Goal: Check status: Check status

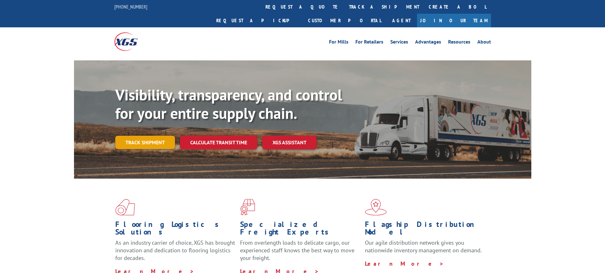
click at [138, 136] on link "Track shipment" at bounding box center [145, 142] width 60 height 13
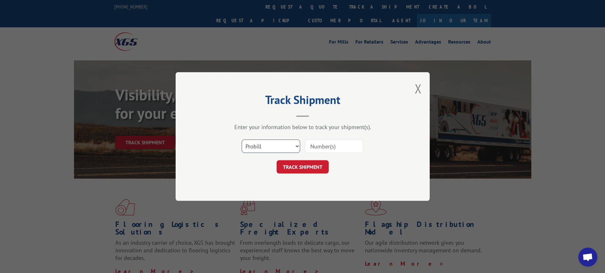
click at [299, 147] on select "Select category... Probill BOL PO" at bounding box center [271, 145] width 58 height 13
select select "bol"
click at [242, 139] on select "Select category... Probill BOL PO" at bounding box center [271, 145] width 58 height 13
click at [314, 148] on input at bounding box center [334, 145] width 58 height 13
paste input "7046087"
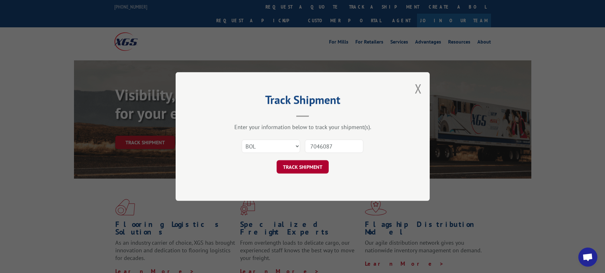
type input "7046087"
click at [319, 165] on button "TRACK SHIPMENT" at bounding box center [303, 166] width 52 height 13
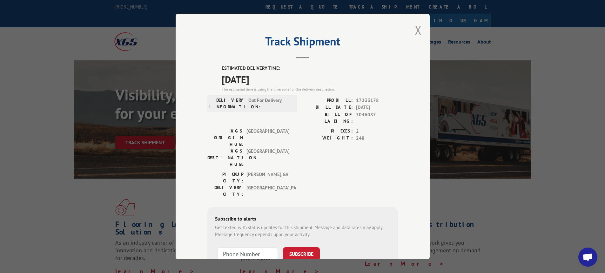
click at [416, 28] on button "Close modal" at bounding box center [418, 30] width 7 height 17
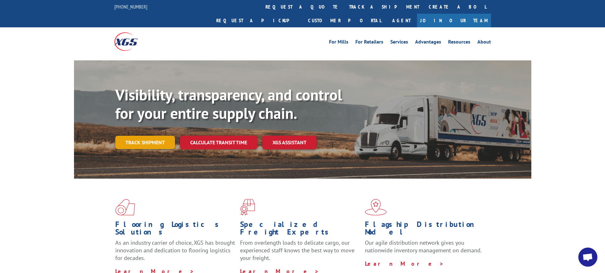
click at [153, 136] on link "Track shipment" at bounding box center [145, 142] width 60 height 13
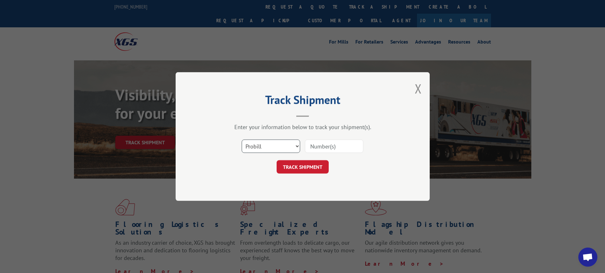
click at [298, 146] on select "Select category... Probill BOL PO" at bounding box center [271, 145] width 58 height 13
select select "bol"
click at [242, 139] on select "Select category... Probill BOL PO" at bounding box center [271, 145] width 58 height 13
click at [332, 144] on input at bounding box center [334, 145] width 58 height 13
type input "54401424"
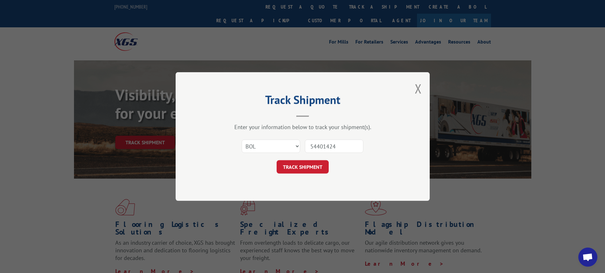
click button "TRACK SHIPMENT" at bounding box center [303, 166] width 52 height 13
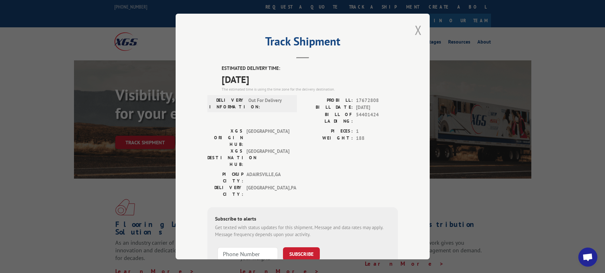
click at [416, 25] on button "Close modal" at bounding box center [418, 30] width 7 height 17
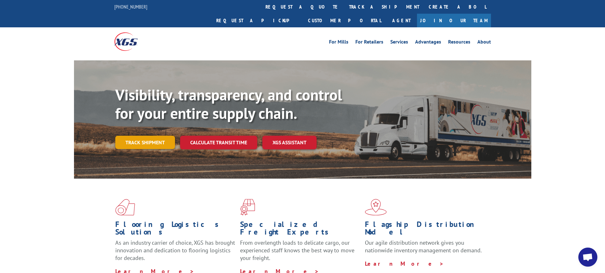
click at [134, 136] on link "Track shipment" at bounding box center [145, 142] width 60 height 13
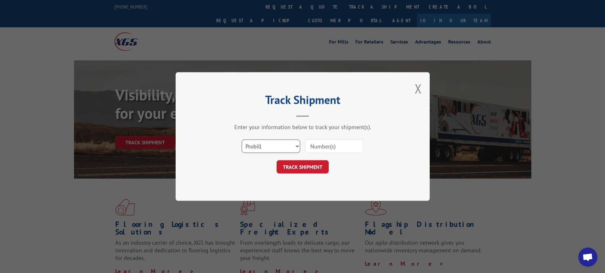
click at [296, 146] on select "Select category... Probill BOL PO" at bounding box center [271, 145] width 58 height 13
select select "bol"
click at [242, 139] on select "Select category... Probill BOL PO" at bounding box center [271, 145] width 58 height 13
click at [315, 148] on input at bounding box center [334, 145] width 58 height 13
type input "7042645"
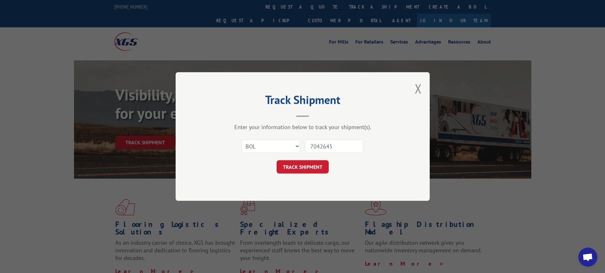
click button "TRACK SHIPMENT" at bounding box center [303, 166] width 52 height 13
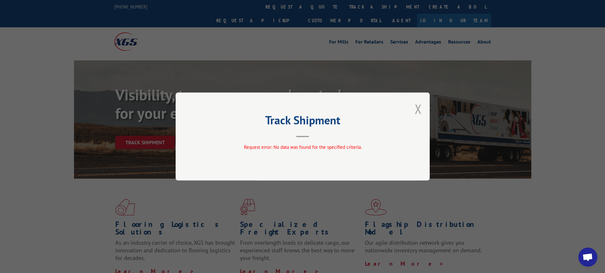
click at [421, 105] on button "Close modal" at bounding box center [418, 108] width 7 height 17
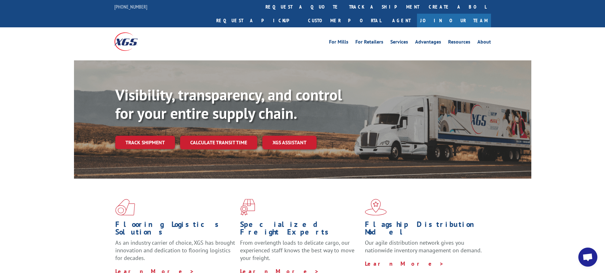
click at [423, 108] on div "Visibility, transparency, and control for your entire supply chain. Track shipm…" at bounding box center [323, 130] width 416 height 89
click at [141, 136] on link "Track shipment" at bounding box center [145, 142] width 60 height 13
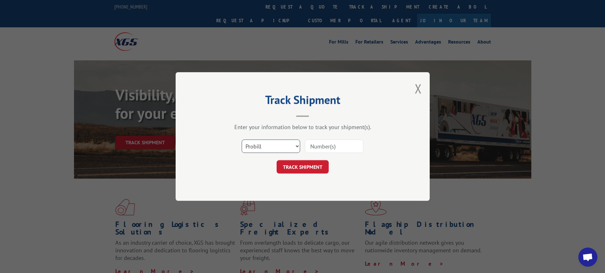
click at [296, 146] on select "Select category... Probill BOL PO" at bounding box center [271, 145] width 58 height 13
select select "bol"
click at [242, 139] on select "Select category... Probill BOL PO" at bounding box center [271, 145] width 58 height 13
click at [321, 148] on input at bounding box center [334, 145] width 58 height 13
type input "7046087"
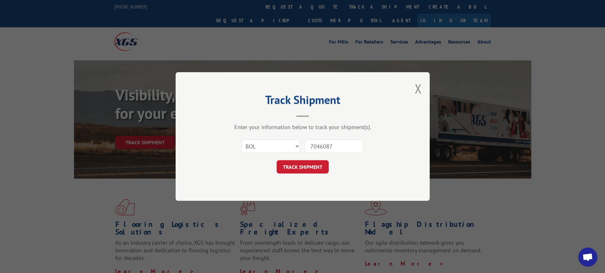
click button "TRACK SHIPMENT" at bounding box center [303, 166] width 52 height 13
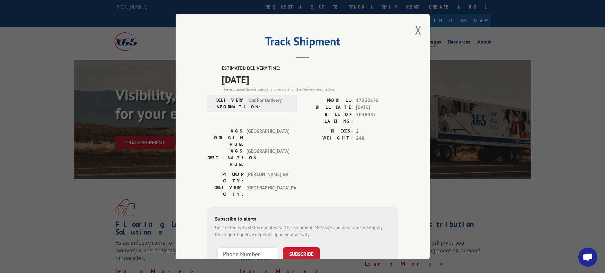
click at [415, 31] on button "Close modal" at bounding box center [418, 30] width 7 height 17
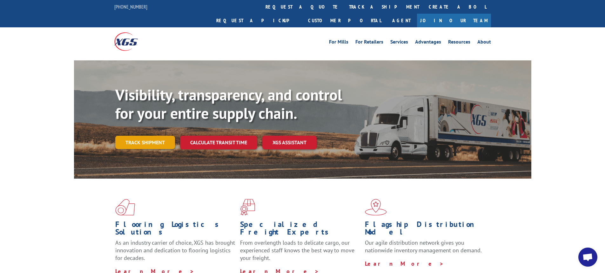
click at [145, 136] on link "Track shipment" at bounding box center [145, 142] width 60 height 13
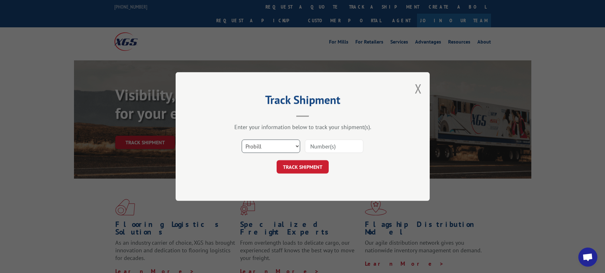
click at [297, 147] on select "Select category... Probill BOL PO" at bounding box center [271, 145] width 58 height 13
select select "bol"
click at [242, 139] on select "Select category... Probill BOL PO" at bounding box center [271, 145] width 58 height 13
click at [273, 145] on select "Select category... Probill BOL PO" at bounding box center [271, 145] width 58 height 13
click at [326, 141] on input at bounding box center [334, 145] width 58 height 13
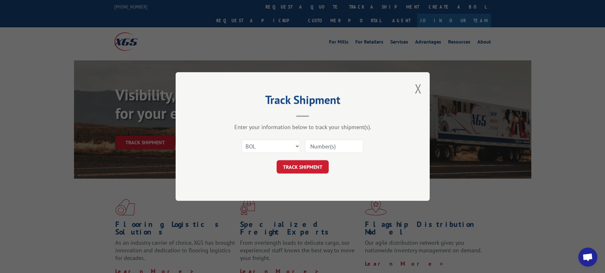
paste input "7046705"
type input "7046705"
click at [309, 170] on button "TRACK SHIPMENT" at bounding box center [303, 166] width 52 height 13
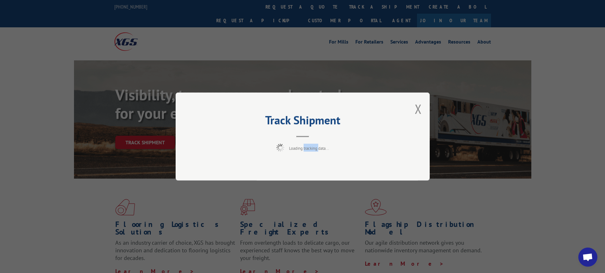
click at [309, 170] on div "Track Shipment Loading tracking data..." at bounding box center [303, 136] width 254 height 88
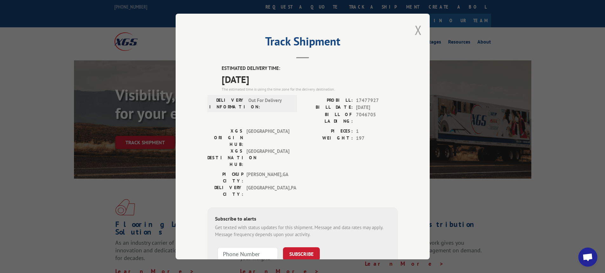
click at [416, 30] on button "Close modal" at bounding box center [418, 30] width 7 height 17
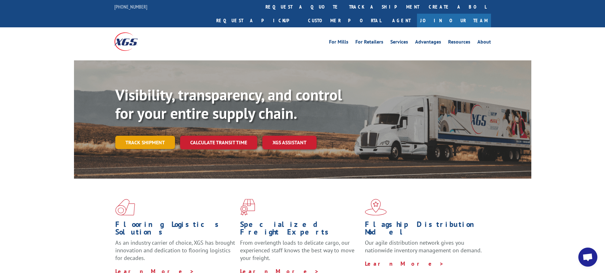
click at [157, 136] on link "Track shipment" at bounding box center [145, 142] width 60 height 13
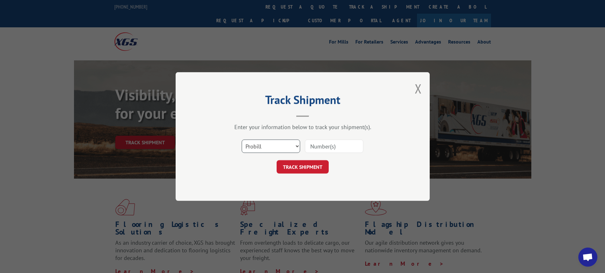
drag, startPoint x: 298, startPoint y: 147, endPoint x: 293, endPoint y: 152, distance: 7.2
click at [298, 147] on select "Select category... Probill BOL PO" at bounding box center [271, 145] width 58 height 13
select select "bol"
click at [242, 139] on select "Select category... Probill BOL PO" at bounding box center [271, 145] width 58 height 13
click at [317, 149] on input at bounding box center [334, 145] width 58 height 13
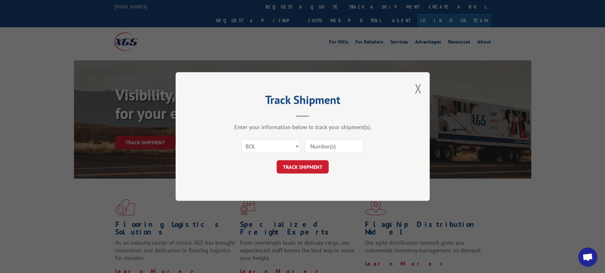
paste input "7042645"
type input "7042645"
click at [277, 160] on button "TRACK SHIPMENT" at bounding box center [303, 166] width 52 height 13
click at [291, 166] on button "TRACK SHIPMENT" at bounding box center [303, 166] width 52 height 13
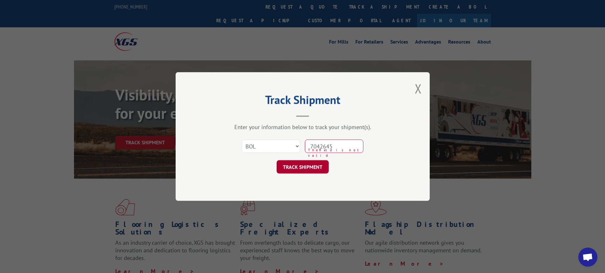
click at [308, 165] on button "TRACK SHIPMENT" at bounding box center [303, 166] width 52 height 13
drag, startPoint x: 349, startPoint y: 147, endPoint x: 300, endPoint y: 148, distance: 48.9
click at [300, 148] on div "Select category... Probill BOL PO 7042645 The field is not valid" at bounding box center [302, 146] width 191 height 21
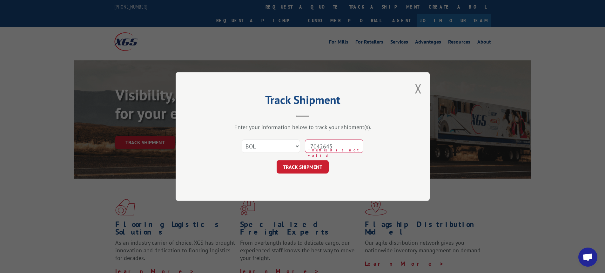
click at [347, 151] on input "7042645" at bounding box center [334, 145] width 58 height 13
drag, startPoint x: 347, startPoint y: 149, endPoint x: 312, endPoint y: 148, distance: 34.7
click at [312, 148] on input "7042645" at bounding box center [334, 145] width 58 height 13
click at [277, 160] on button "TRACK SHIPMENT" at bounding box center [303, 166] width 52 height 13
click at [305, 138] on div "Select category... Probill BOL PO 7042645 The field is not valid" at bounding box center [302, 146] width 191 height 21
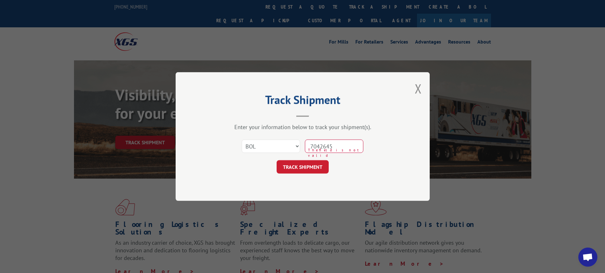
drag, startPoint x: 351, startPoint y: 145, endPoint x: 296, endPoint y: 142, distance: 55.7
click at [296, 142] on div "Select category... Probill BOL PO 7042645 The field is not valid" at bounding box center [302, 146] width 191 height 21
click at [298, 147] on select "Select category... Probill BOL PO" at bounding box center [271, 145] width 58 height 13
click at [242, 139] on select "Select category... Probill BOL PO" at bounding box center [271, 145] width 58 height 13
click at [297, 146] on select "Select category... Probill BOL PO" at bounding box center [271, 145] width 58 height 13
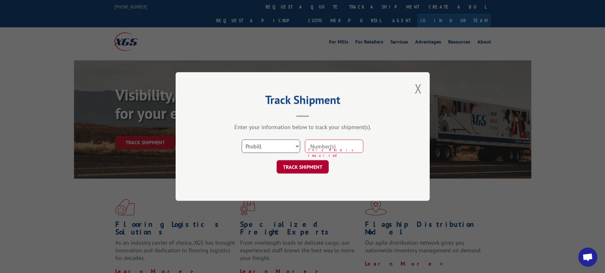
select select "bol"
click at [242, 139] on select "Select category... Probill BOL PO" at bounding box center [271, 145] width 58 height 13
click at [425, 88] on div "Track Shipment Enter your information below to track your shipment(s). Select c…" at bounding box center [303, 136] width 254 height 129
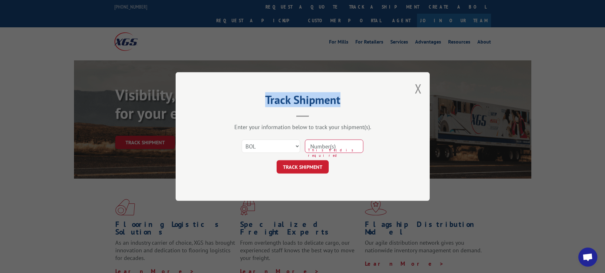
click at [424, 88] on div "Track Shipment Enter your information below to track your shipment(s). Select c…" at bounding box center [303, 136] width 254 height 129
click at [422, 87] on div "Track Shipment Enter your information below to track your shipment(s). Select c…" at bounding box center [303, 136] width 254 height 129
click at [420, 87] on div "Track Shipment Enter your information below to track your shipment(s). Select c…" at bounding box center [303, 136] width 254 height 129
click at [418, 85] on button "Close modal" at bounding box center [418, 88] width 7 height 17
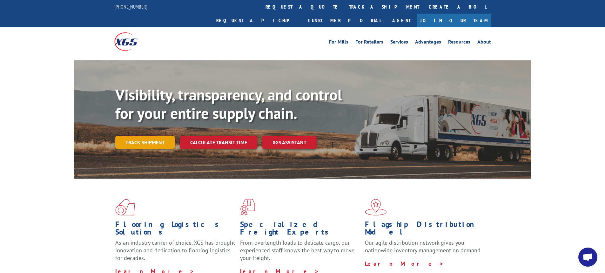
click at [137, 136] on link "Track shipment" at bounding box center [145, 142] width 60 height 13
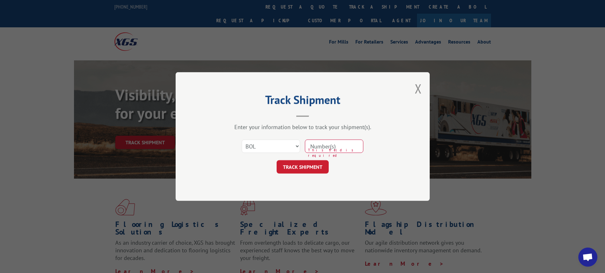
click at [309, 146] on input at bounding box center [334, 145] width 58 height 13
paste input "7042645"
type input "7042645"
click at [277, 160] on button "TRACK SHIPMENT" at bounding box center [303, 166] width 52 height 13
click at [304, 170] on button "TRACK SHIPMENT" at bounding box center [303, 166] width 52 height 13
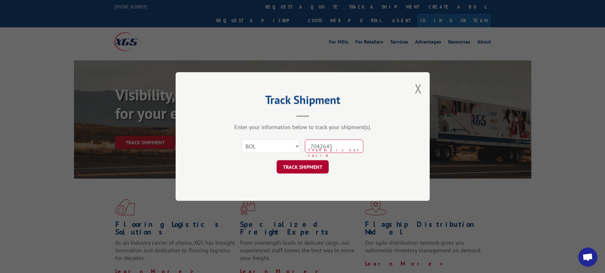
click at [305, 170] on button "TRACK SHIPMENT" at bounding box center [303, 166] width 52 height 13
click at [431, 86] on div "Track Shipment Enter your information below to track your shipment(s). Select c…" at bounding box center [302, 136] width 605 height 273
click at [393, 92] on div "Track Shipment Enter your information below to track your shipment(s). Select c…" at bounding box center [303, 136] width 254 height 129
click at [421, 88] on button "Close modal" at bounding box center [418, 88] width 7 height 17
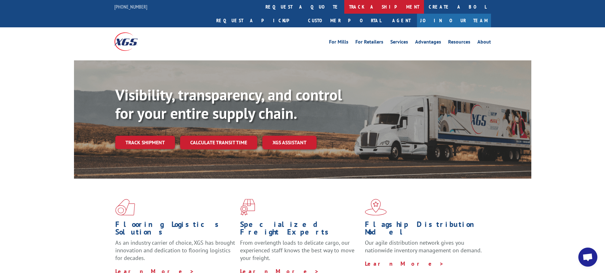
click at [344, 7] on link "track a shipment" at bounding box center [384, 7] width 80 height 14
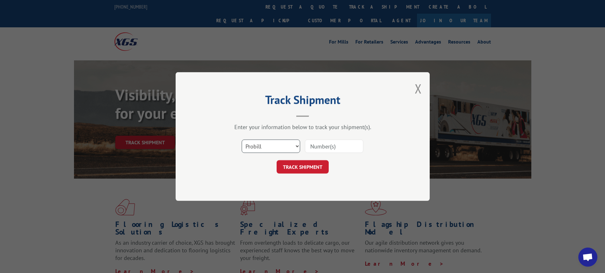
drag, startPoint x: 297, startPoint y: 147, endPoint x: 288, endPoint y: 152, distance: 10.7
click at [297, 147] on select "Select category... Probill BOL PO" at bounding box center [271, 145] width 58 height 13
select select "bol"
click at [242, 139] on select "Select category... Probill BOL PO" at bounding box center [271, 145] width 58 height 13
click at [318, 146] on input at bounding box center [334, 145] width 58 height 13
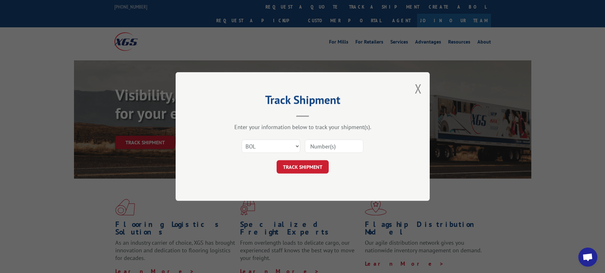
paste input "7042645"
type input "7042645"
click at [313, 165] on button "TRACK SHIPMENT" at bounding box center [303, 166] width 52 height 13
click at [419, 86] on button "Close modal" at bounding box center [418, 88] width 7 height 17
